Goal: Task Accomplishment & Management: Use online tool/utility

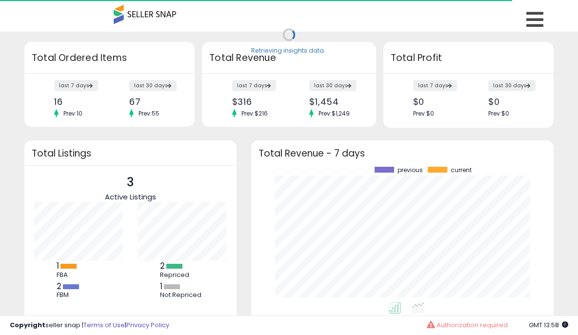
scroll to position [135, 283]
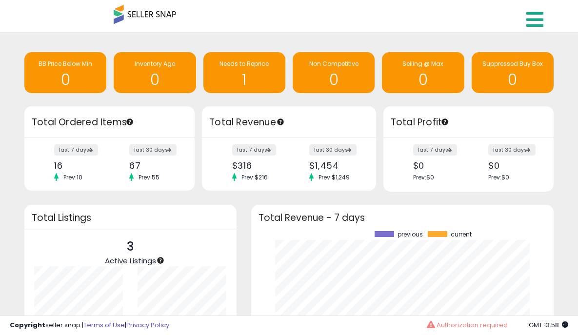
click at [536, 11] on icon at bounding box center [534, 19] width 17 height 19
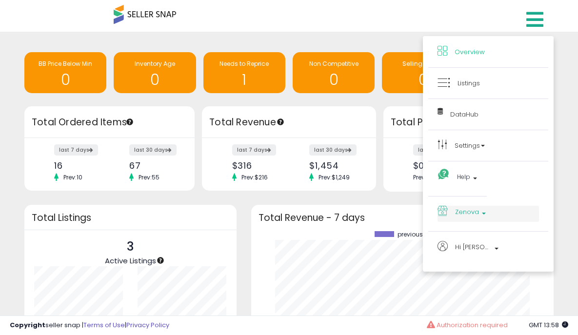
click at [473, 209] on span "Zenova" at bounding box center [467, 212] width 24 height 12
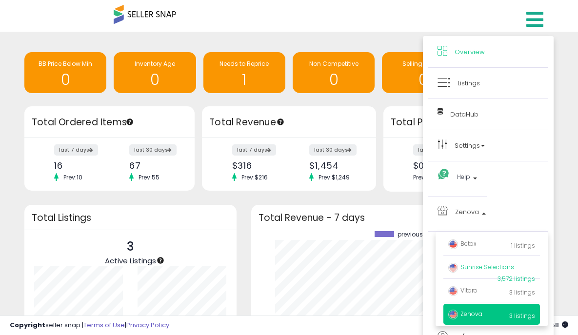
click at [474, 268] on span "Sunrise Selections" at bounding box center [481, 267] width 66 height 8
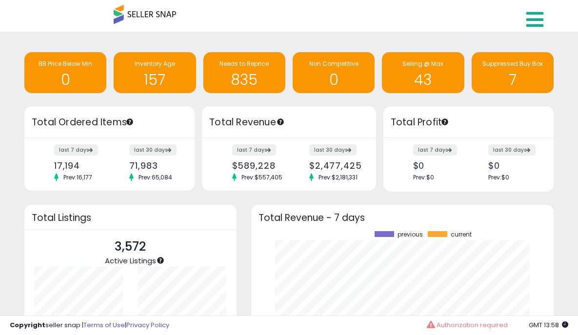
click at [531, 17] on icon at bounding box center [534, 19] width 17 height 19
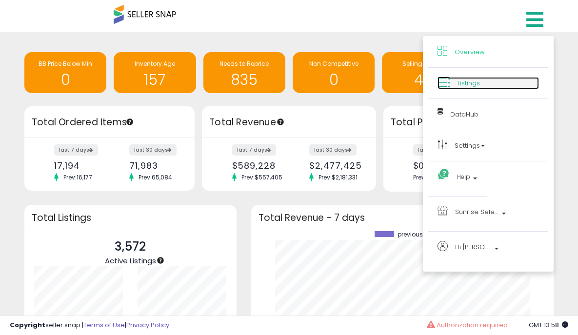
click at [472, 79] on span "Listings" at bounding box center [468, 82] width 22 height 9
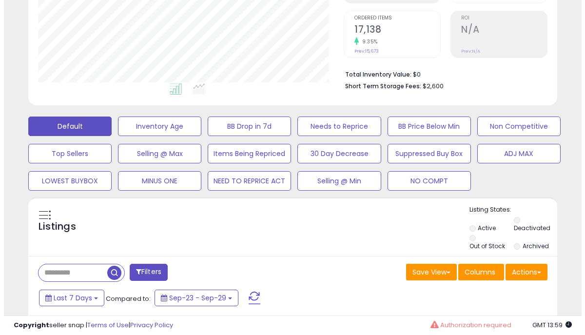
scroll to position [218, 0]
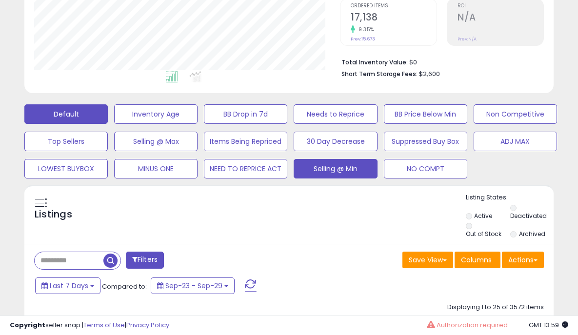
click at [319, 169] on button "Selling @ Min" at bounding box center [334, 168] width 83 height 19
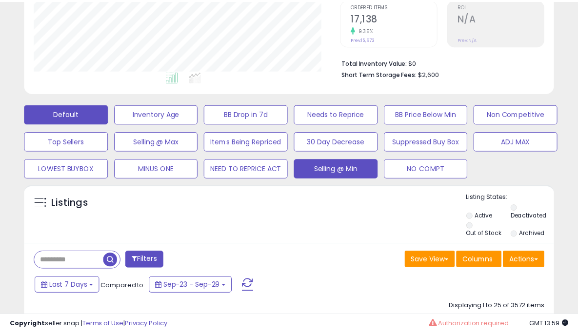
scroll to position [200, 309]
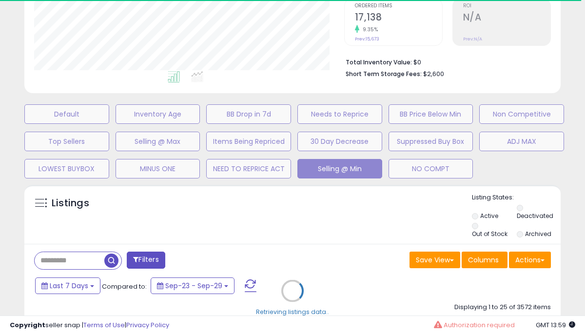
select select "**"
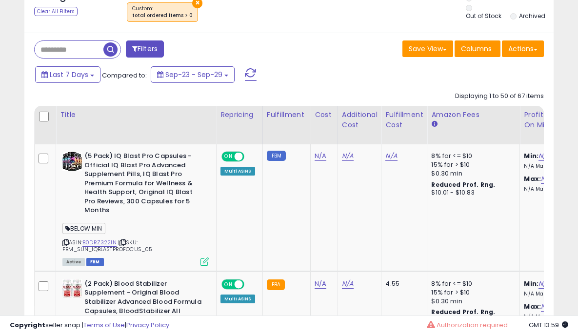
scroll to position [439, 0]
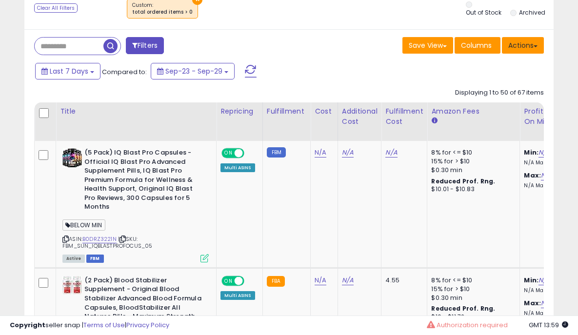
click at [522, 41] on button "Actions" at bounding box center [522, 45] width 42 height 17
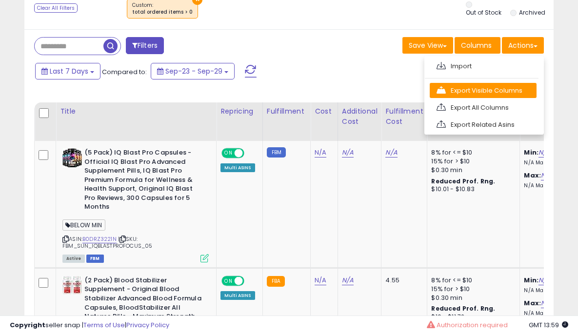
click at [501, 91] on link "Export Visible Columns" at bounding box center [482, 90] width 107 height 15
